Goal: Use online tool/utility: Use online tool/utility

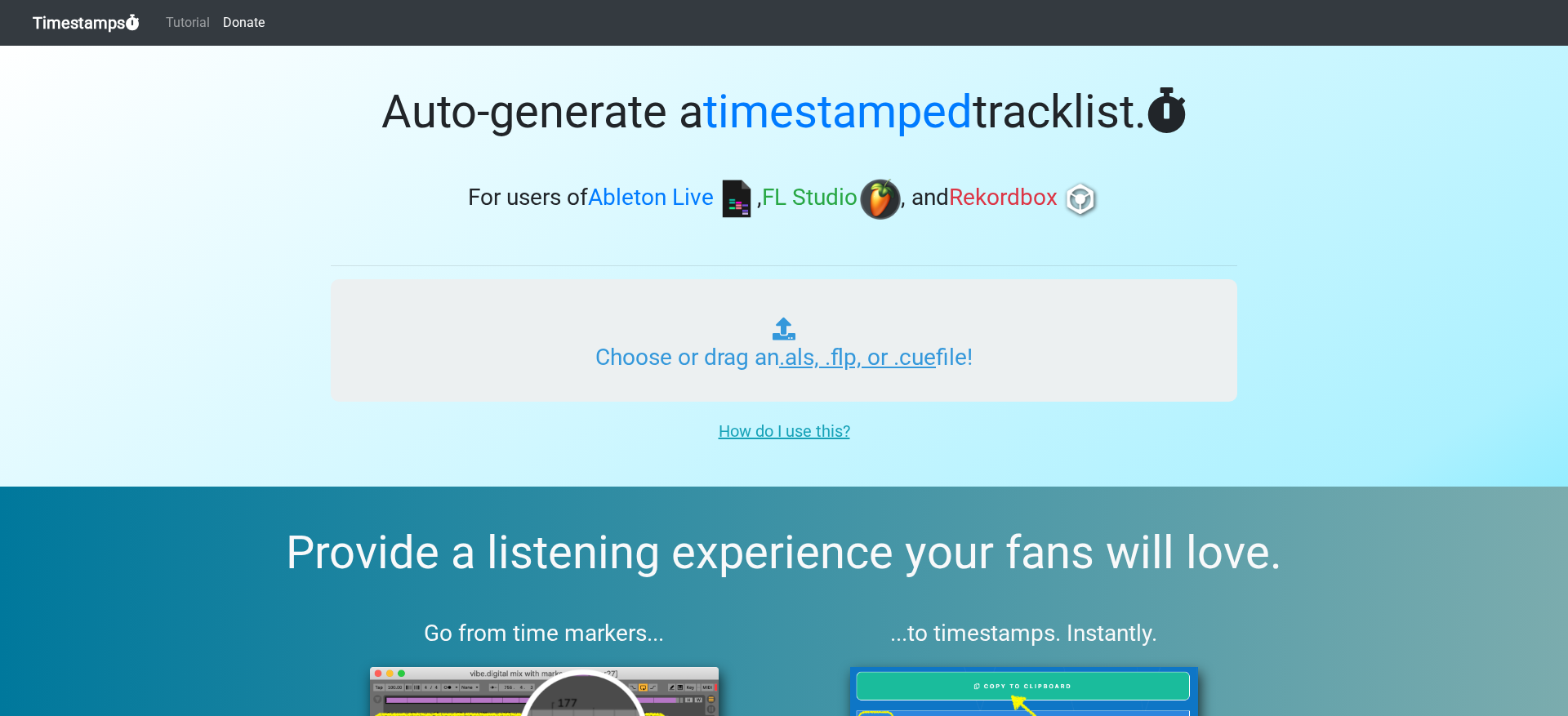
type input "C:\fakepath\INSPIRE RADIO #000.als"
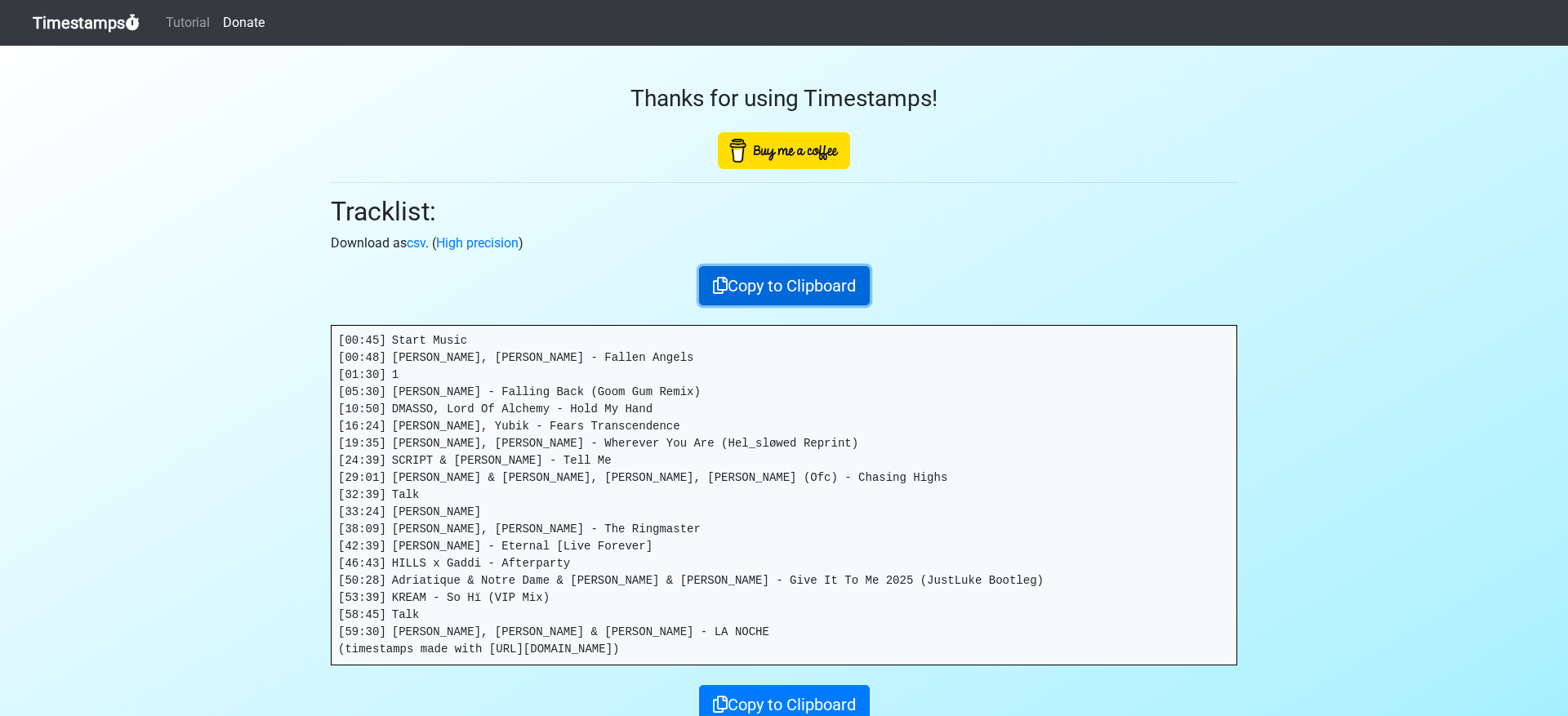
click at [784, 285] on button "Copy to Clipboard" at bounding box center [785, 285] width 171 height 39
click at [481, 599] on pre "[00:45] Start Music [00:48] [PERSON_NAME], [PERSON_NAME] - Fallen Angels [01:30…" at bounding box center [784, 496] width 905 height 339
copy pre "ï"
